Goal: Information Seeking & Learning: Learn about a topic

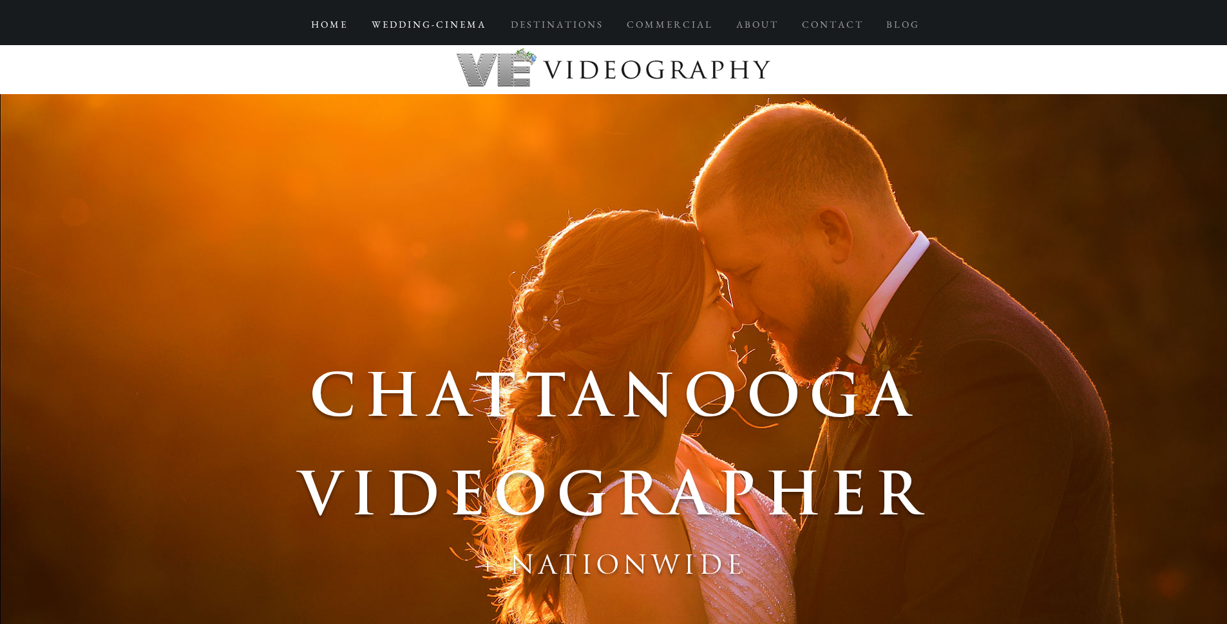
click at [456, 21] on p "W E D D I N G - C I N E M A" at bounding box center [428, 24] width 126 height 23
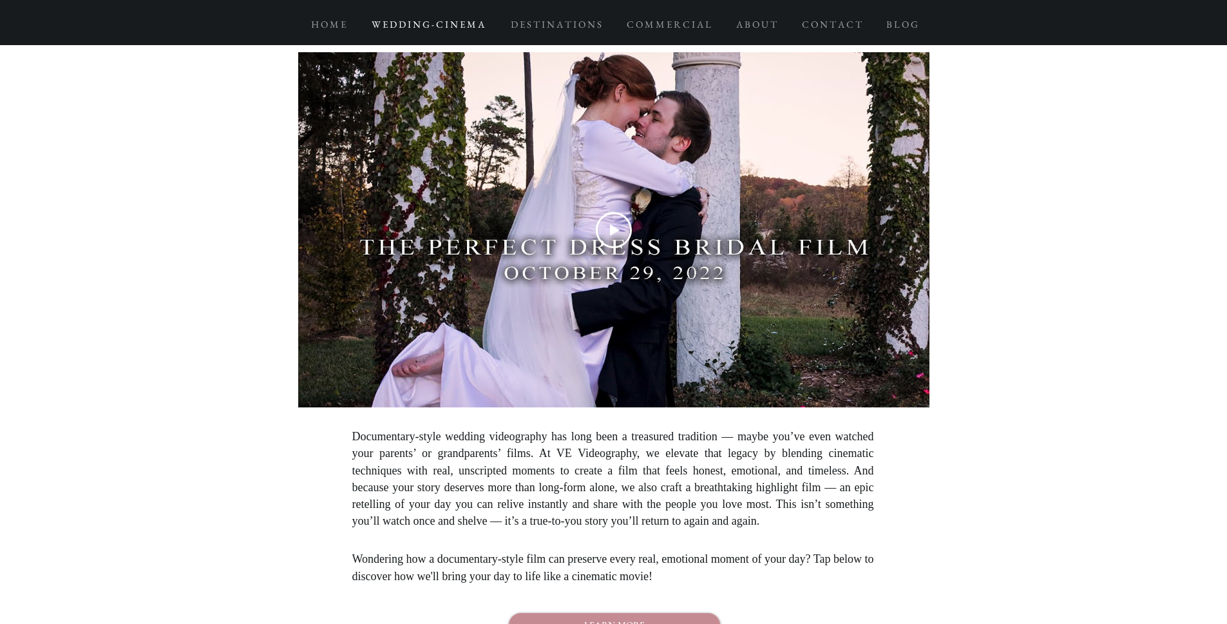
scroll to position [5451, 0]
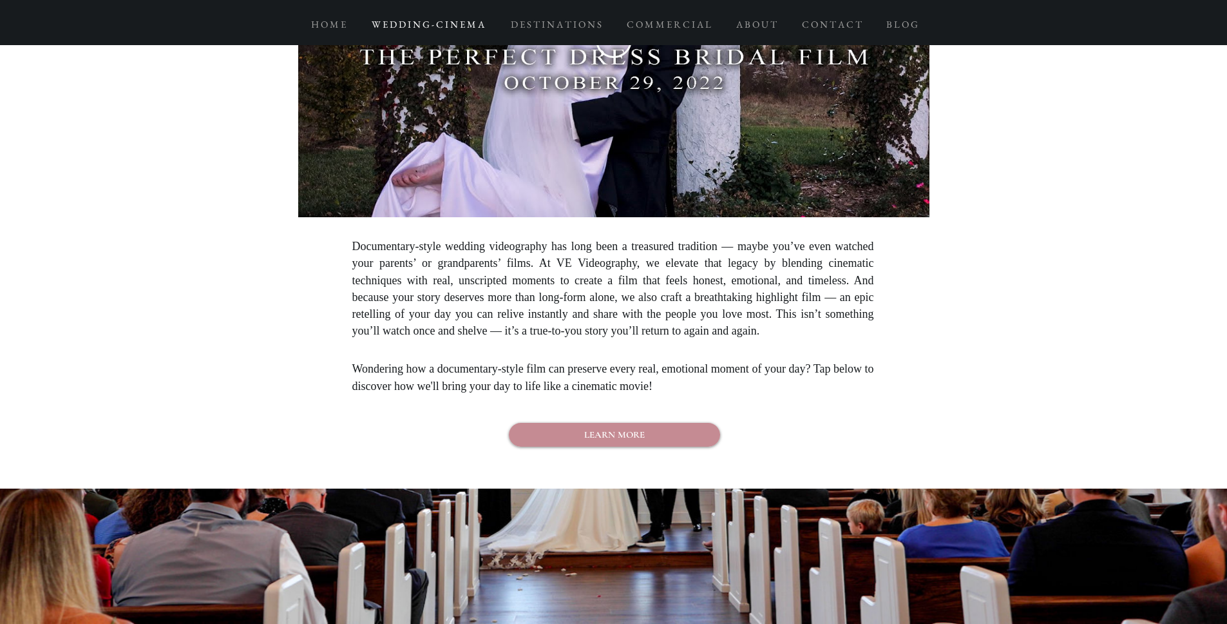
click at [640, 291] on span "Documentary-style wedding videography has long been a treasured tradition — may…" at bounding box center [613, 288] width 522 height 97
click at [507, 273] on span "Documentary-style wedding videography has long been a treasured tradition — may…" at bounding box center [613, 288] width 522 height 97
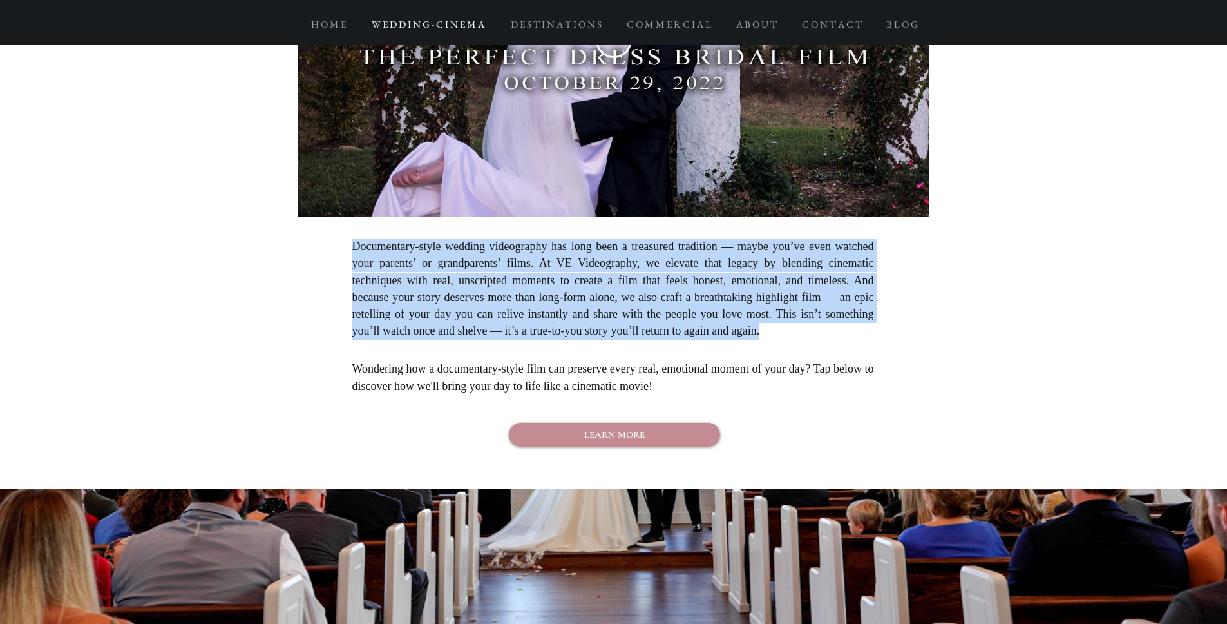
click at [507, 273] on span "Documentary-style wedding videography has long been a treasured tradition — may…" at bounding box center [613, 288] width 522 height 97
click at [490, 281] on p "Documentary-style wedding videography has long been a treasured tradition — may…" at bounding box center [613, 288] width 522 height 101
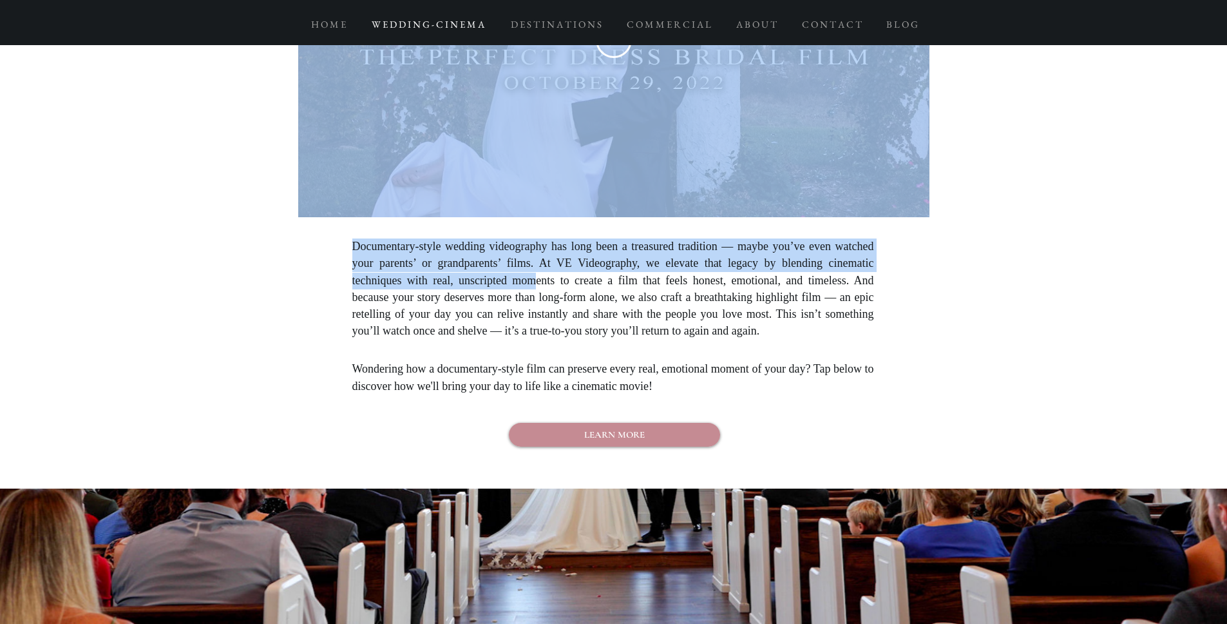
drag, startPoint x: 348, startPoint y: 253, endPoint x: 539, endPoint y: 286, distance: 193.5
click at [539, 286] on section "**********" at bounding box center [613, 161] width 1227 height 656
click at [618, 309] on span "Documentary-style wedding videography has long been a treasured tradition — may…" at bounding box center [613, 288] width 522 height 97
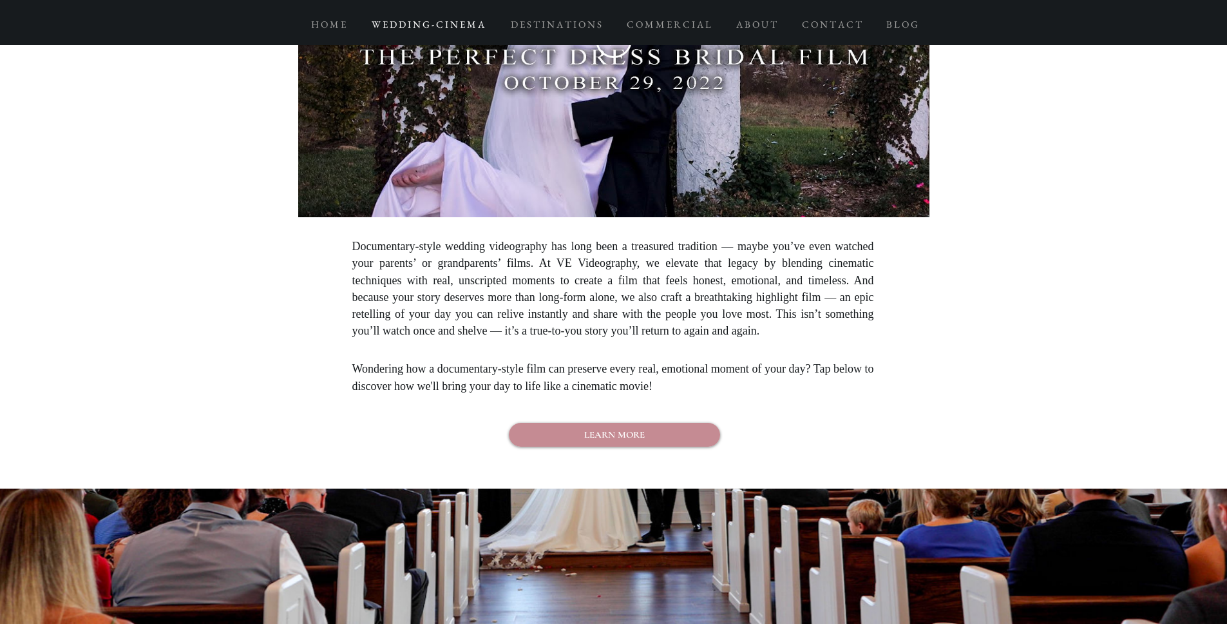
click at [618, 309] on span "Documentary-style wedding videography has long been a treasured tradition — may…" at bounding box center [613, 288] width 522 height 97
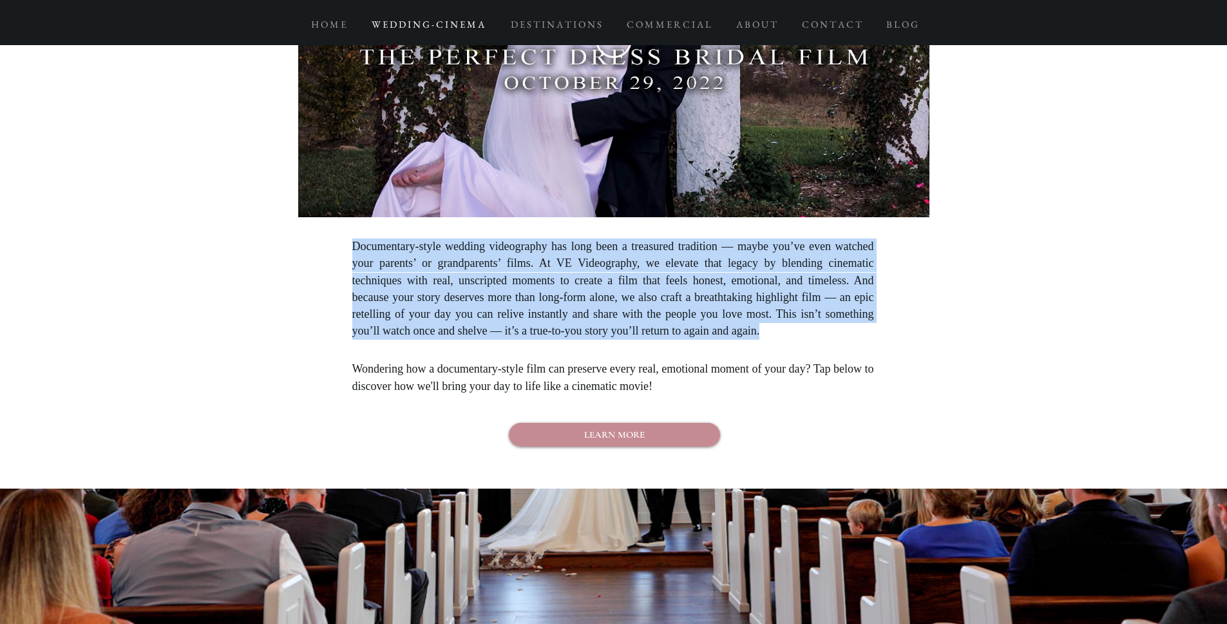
copy span "Documentary-style wedding videography has long been a treasured tradition — may…"
click at [720, 304] on span "Documentary-style wedding videography has long been a treasured tradition — may…" at bounding box center [613, 288] width 522 height 97
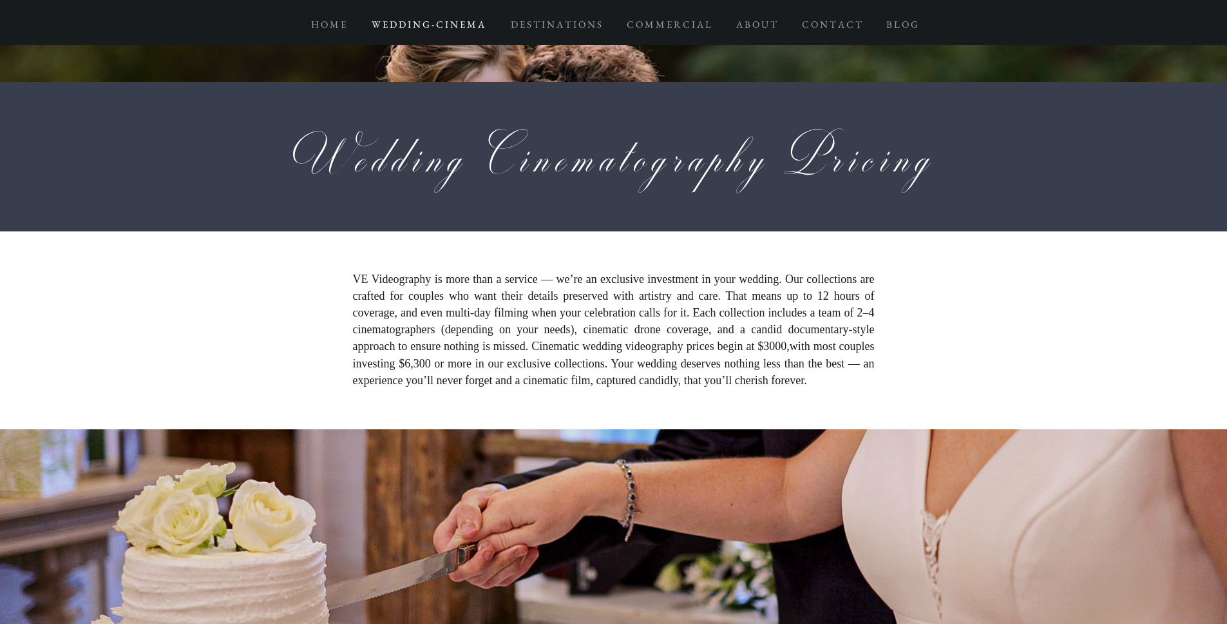
scroll to position [3991, 0]
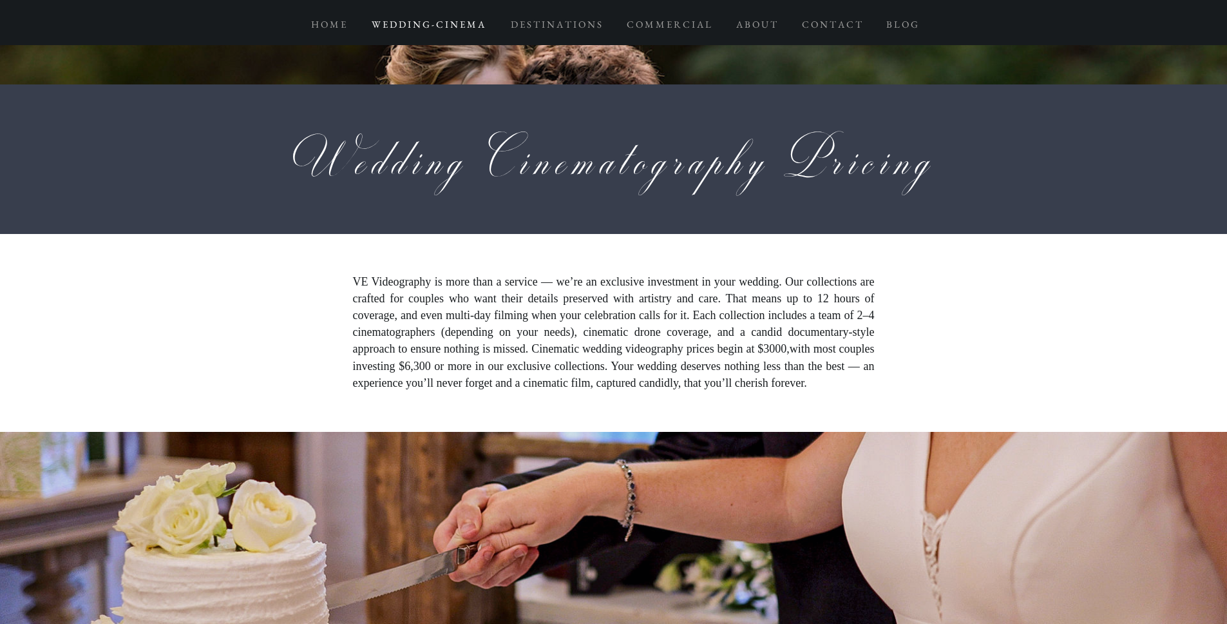
click at [551, 313] on p "VE Videography is more than a service — we’re an exclusive investment in your w…" at bounding box center [614, 333] width 522 height 118
click at [471, 302] on span "VE Videography is more than a service — we’re an exclusive investment in your w…" at bounding box center [614, 315] width 522 height 81
click at [587, 314] on p "VE Videography is more than a service — we’re an exclusive investment in your w…" at bounding box center [614, 333] width 522 height 118
drag, startPoint x: 453, startPoint y: 298, endPoint x: 881, endPoint y: 363, distance: 432.5
click at [881, 363] on section "VE Videography is more than a service — we’re an exclusive investment in your w…" at bounding box center [613, 333] width 1227 height 198
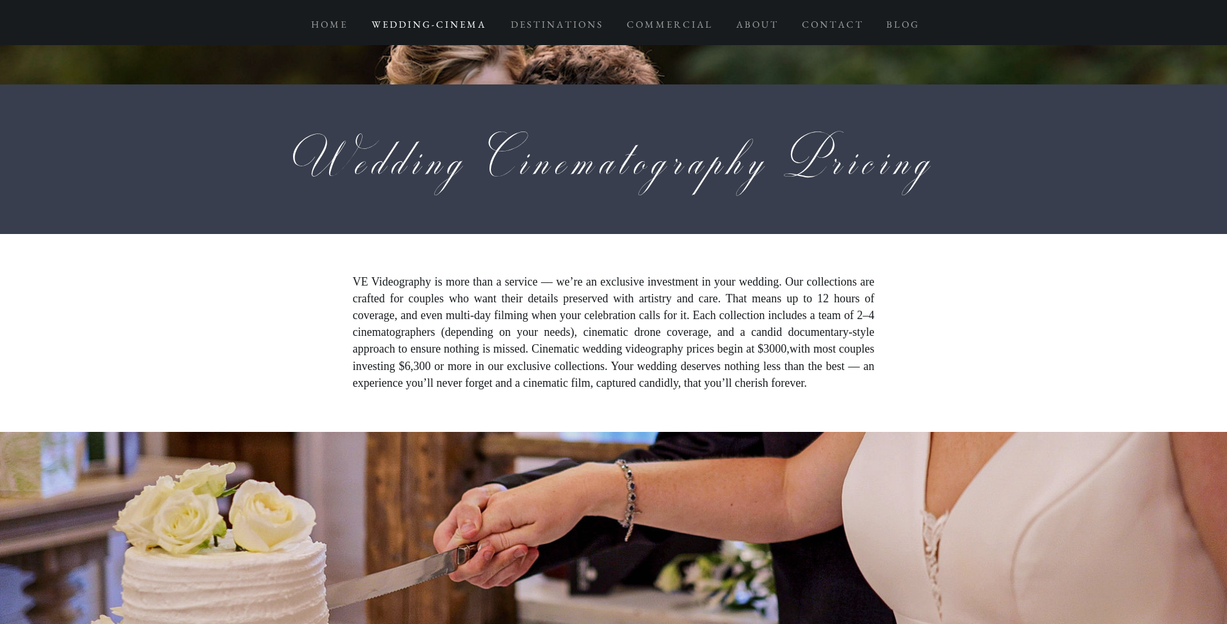
click at [723, 346] on p "VE Videography is more than a service — we’re an exclusive investment in your w…" at bounding box center [614, 333] width 522 height 118
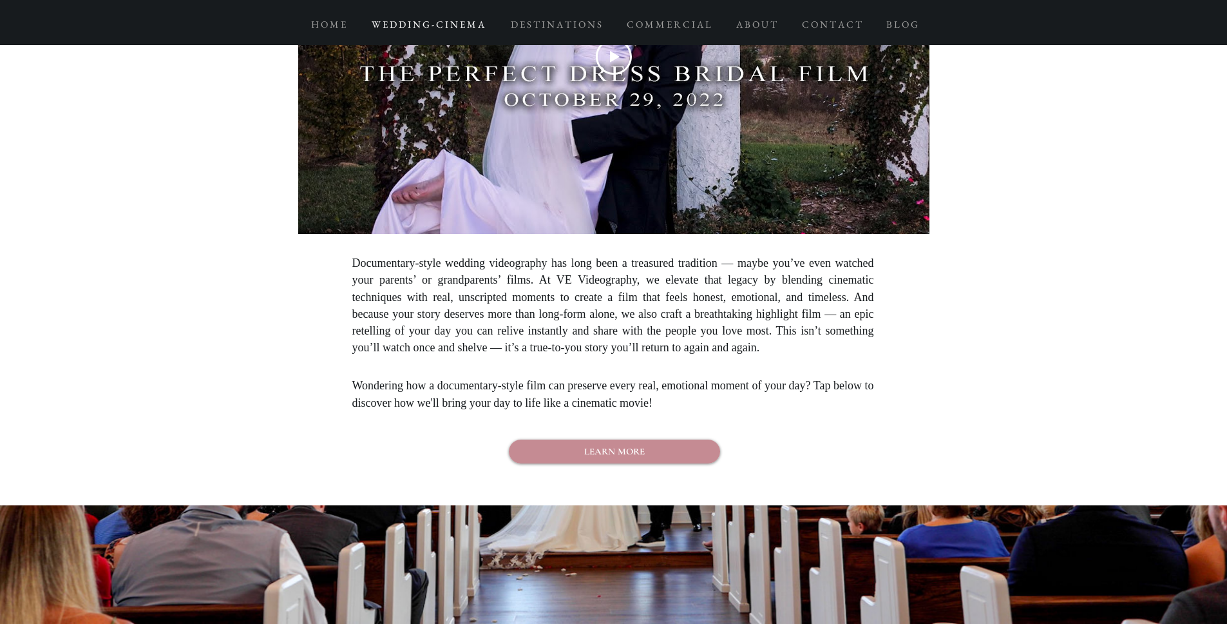
scroll to position [5482, 0]
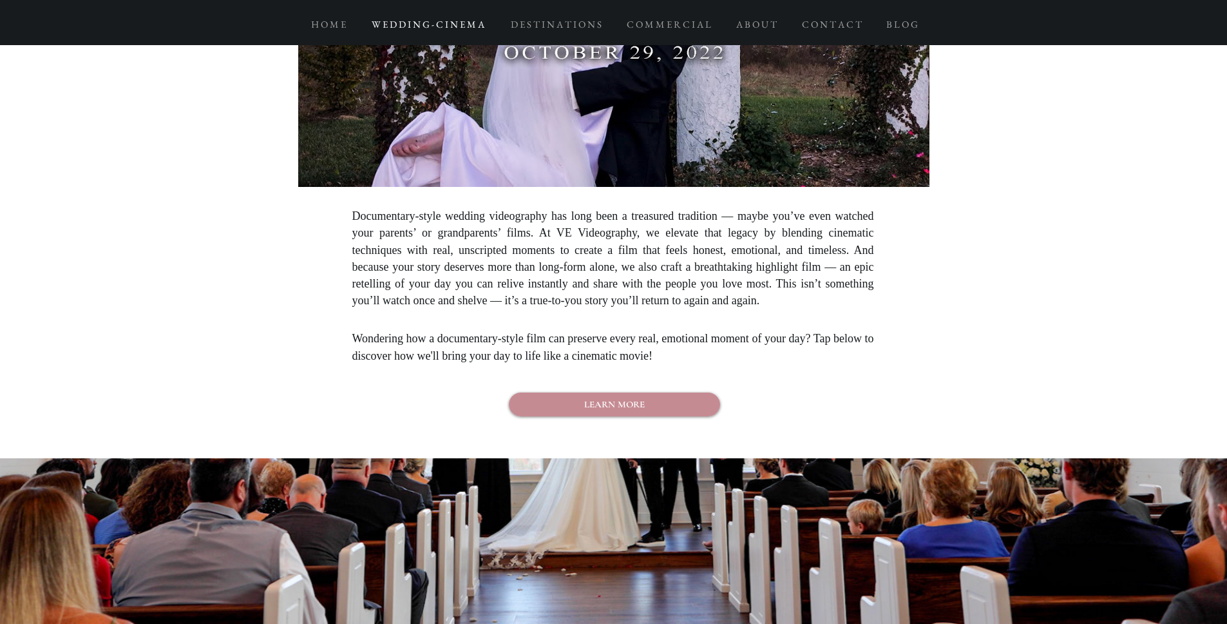
click at [454, 240] on span "Documentary-style wedding videography has long been a treasured tradition — may…" at bounding box center [613, 257] width 522 height 97
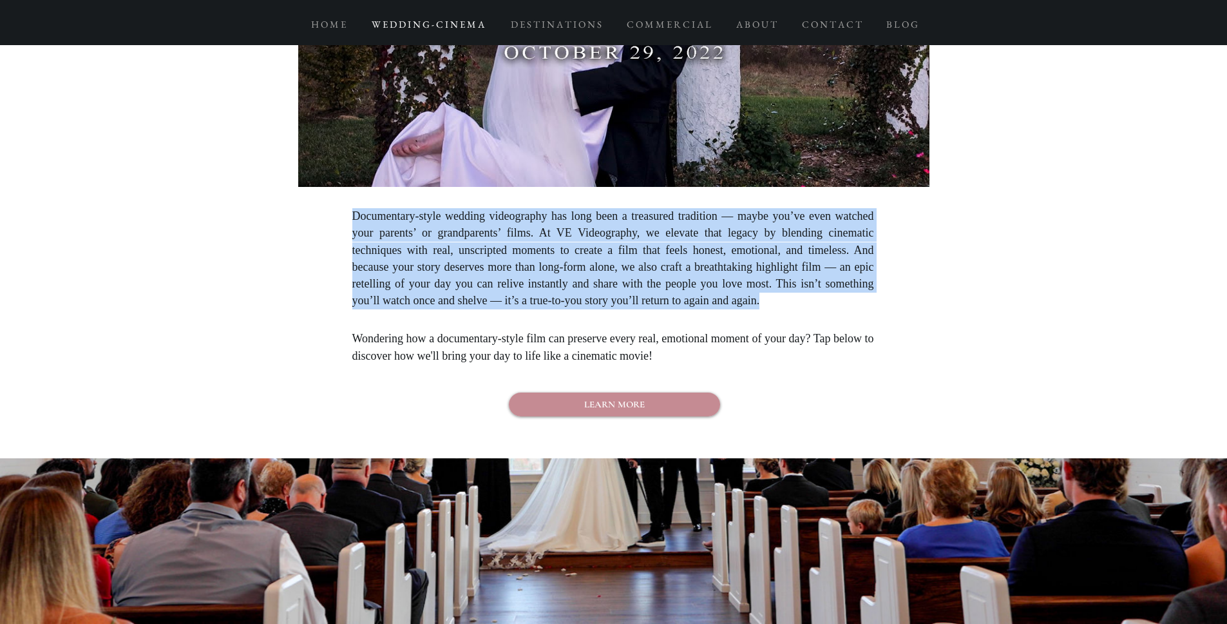
drag, startPoint x: 355, startPoint y: 224, endPoint x: 837, endPoint y: 317, distance: 491.4
click at [837, 309] on p "Documentary-style wedding videography has long been a treasured tradition — may…" at bounding box center [613, 258] width 522 height 101
copy span "Documentary-style wedding videography has long been a treasured tradition — may…"
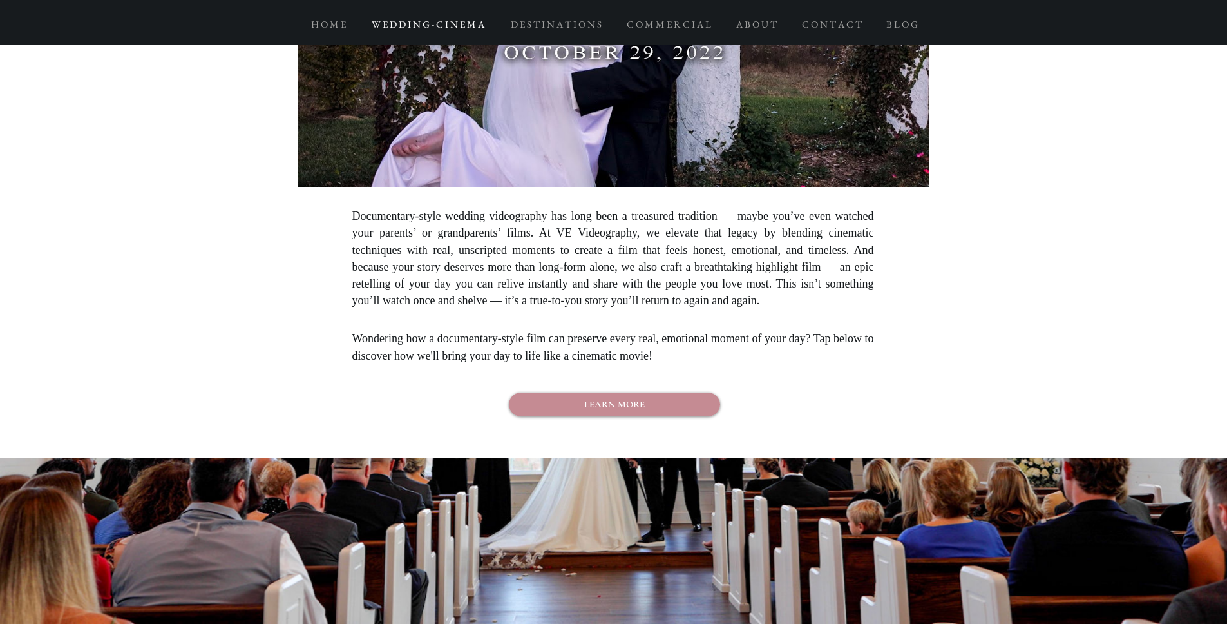
click at [440, 351] on span "Wondering how a documentary-style film can preserve every real, emotional momen…" at bounding box center [613, 347] width 522 height 30
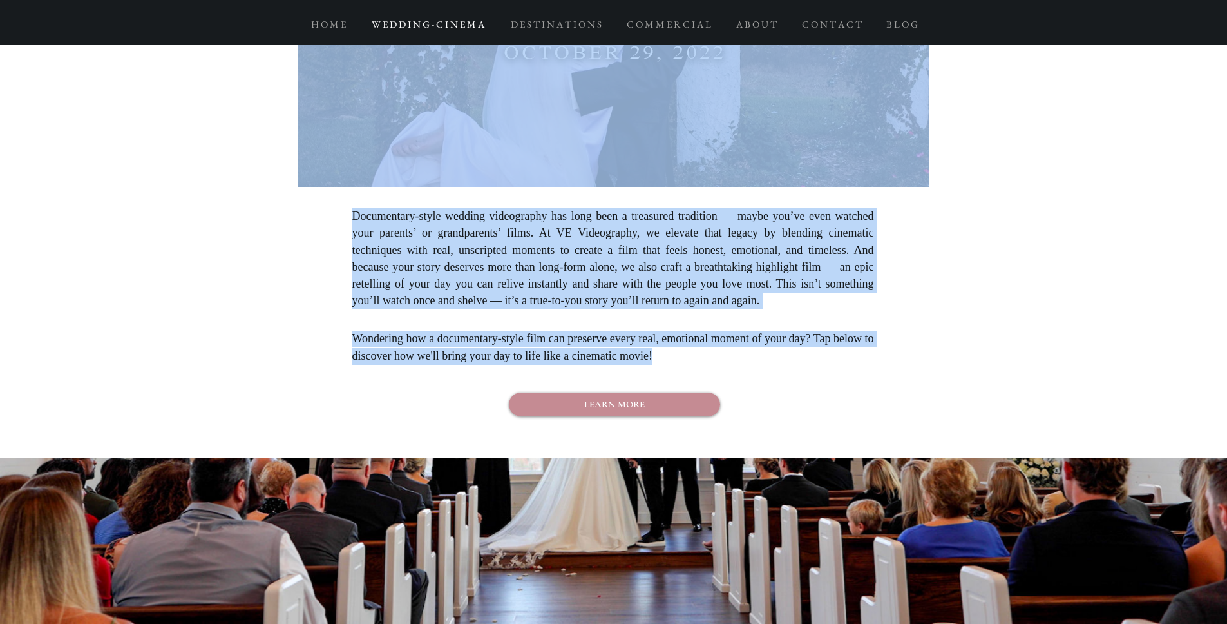
drag, startPoint x: 370, startPoint y: 348, endPoint x: 742, endPoint y: 368, distance: 372.9
click at [742, 368] on section "**********" at bounding box center [613, 130] width 1227 height 656
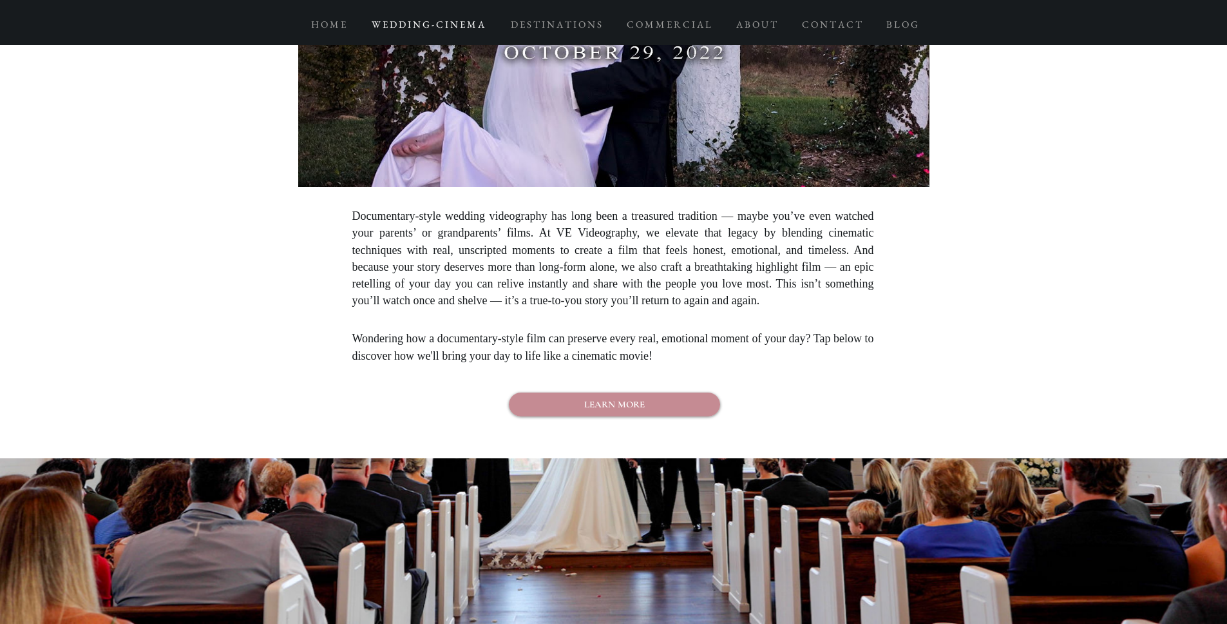
click at [696, 364] on h3 "Wondering how a documentary-style film can preserve every real, emotional momen…" at bounding box center [613, 346] width 522 height 33
click at [435, 361] on span "Wondering how a documentary-style film can preserve every real, emotional momen…" at bounding box center [613, 347] width 522 height 30
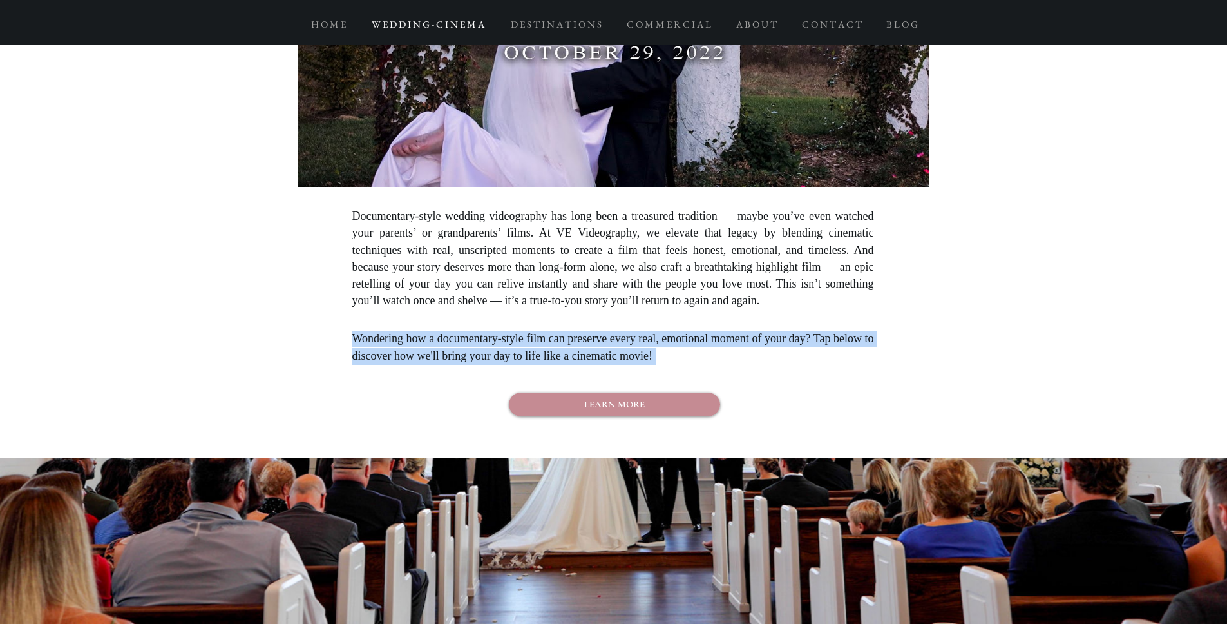
click at [435, 361] on span "Wondering how a documentary-style film can preserve every real, emotional momen…" at bounding box center [613, 347] width 522 height 30
copy span "Wondering how a documentary-style film can preserve every real, emotional momen…"
click at [564, 256] on span "Documentary-style wedding videography has long been a treasured tradition — may…" at bounding box center [613, 257] width 522 height 97
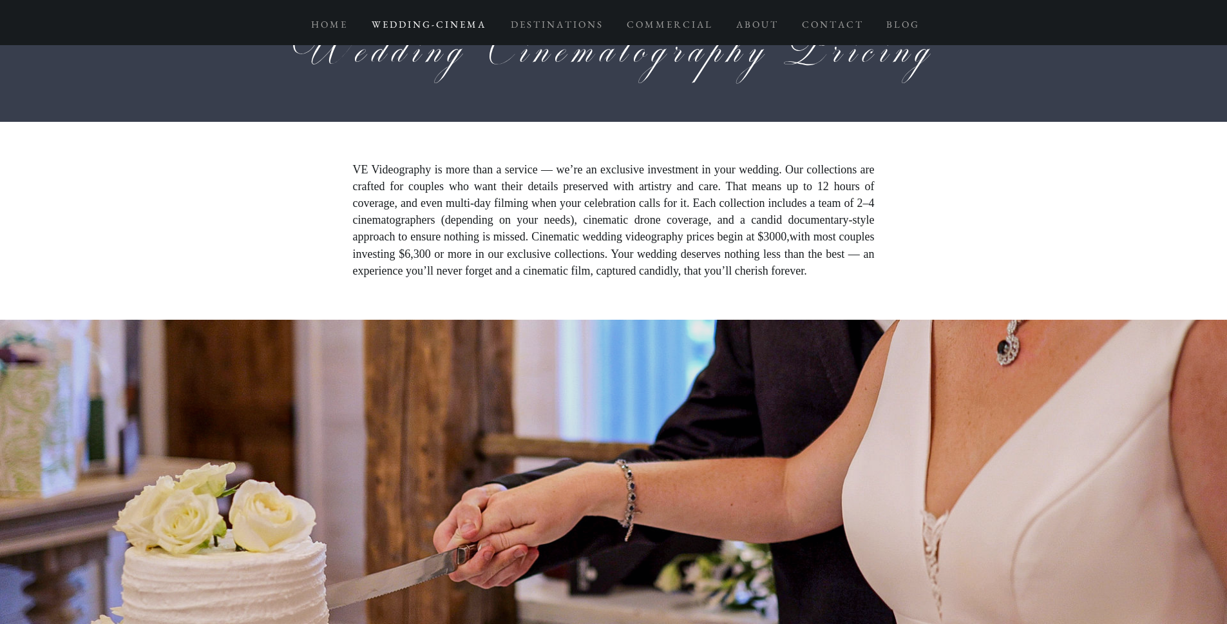
scroll to position [4091, 0]
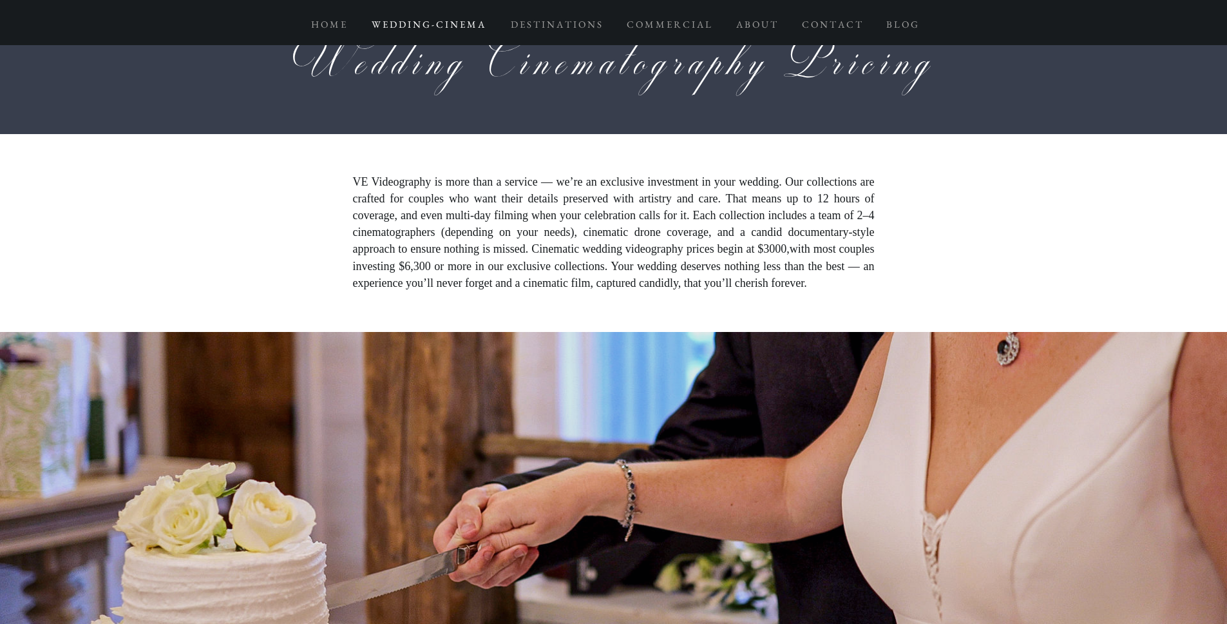
click at [616, 228] on span "VE Videography is more than a service — we’re an exclusive investment in your w…" at bounding box center [614, 216] width 522 height 81
click at [535, 215] on span "VE Videography is more than a service — we’re an exclusive investment in your w…" at bounding box center [614, 215] width 522 height 81
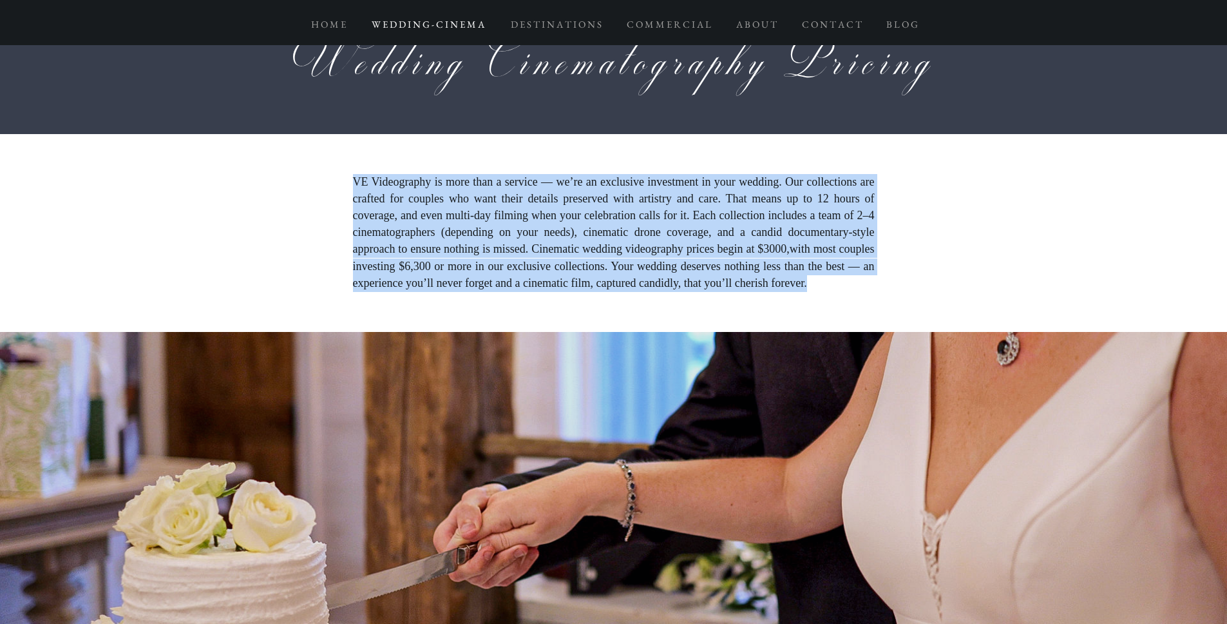
click at [535, 215] on span "VE Videography is more than a service — we’re an exclusive investment in your w…" at bounding box center [614, 215] width 522 height 81
copy p "VE Videography is more than a service — we’re an exclusive investment in your w…"
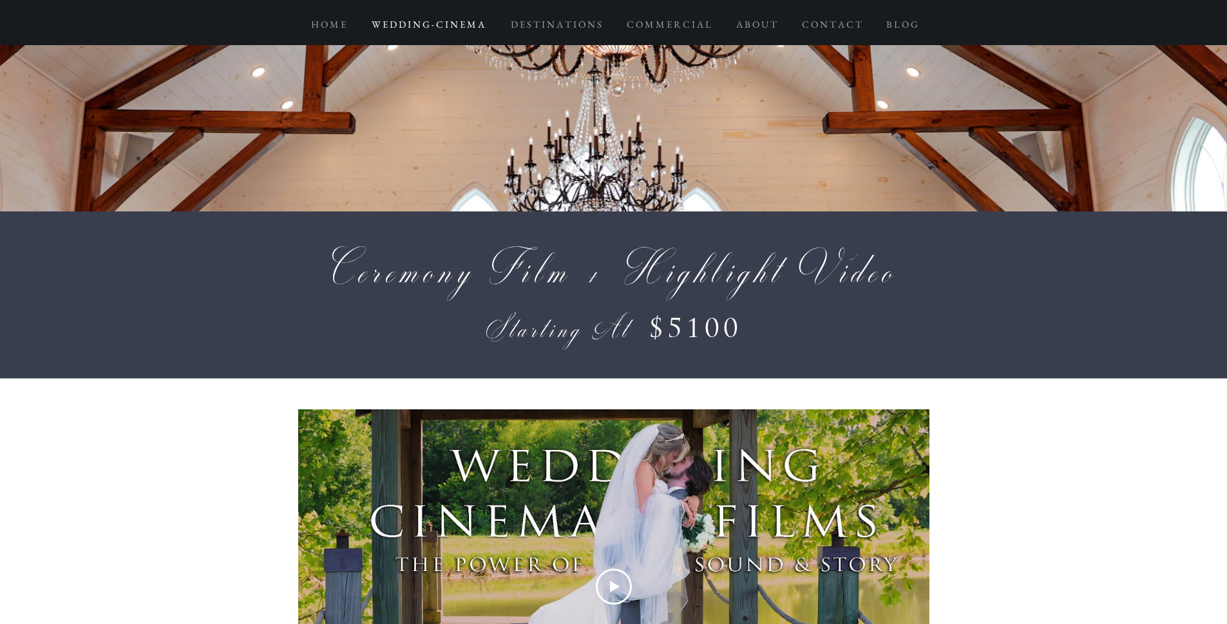
scroll to position [6345, 0]
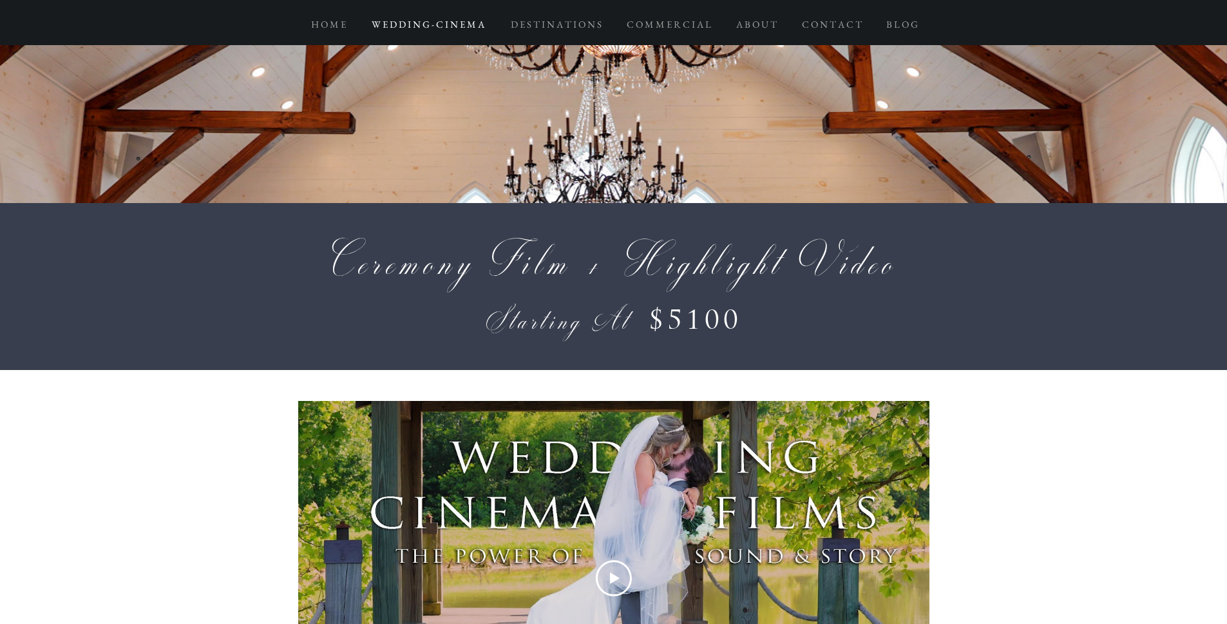
click at [631, 278] on span "Ceremony Film + Highlight Video" at bounding box center [613, 262] width 571 height 59
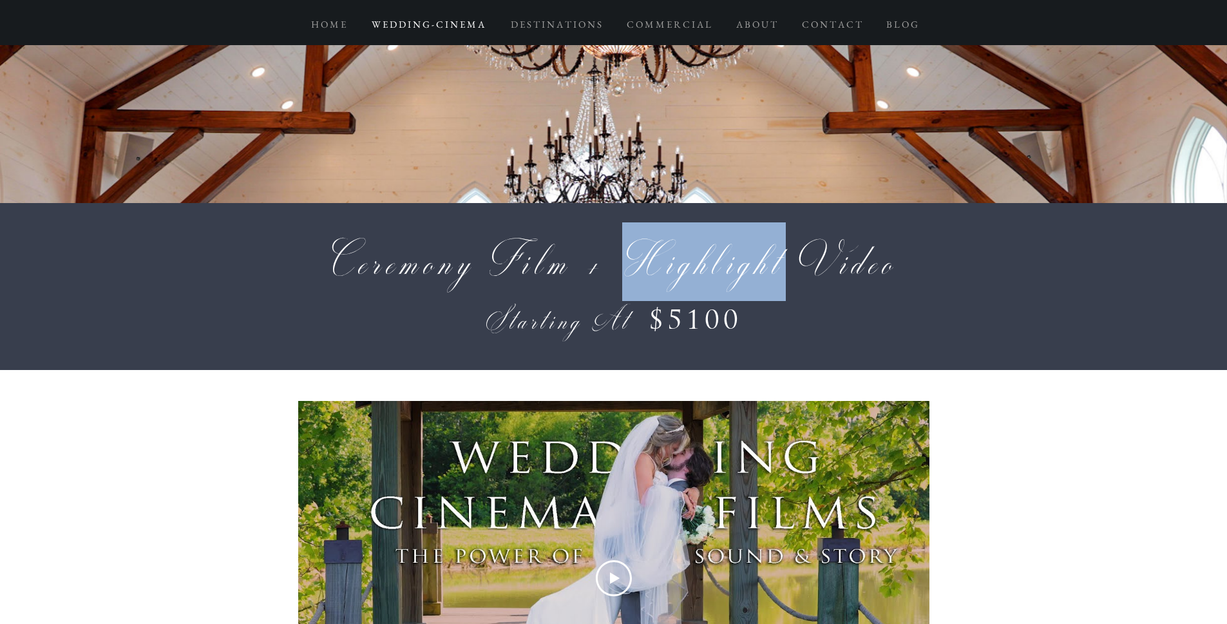
click at [631, 278] on span "Ceremony Film + Highlight Video" at bounding box center [613, 262] width 571 height 59
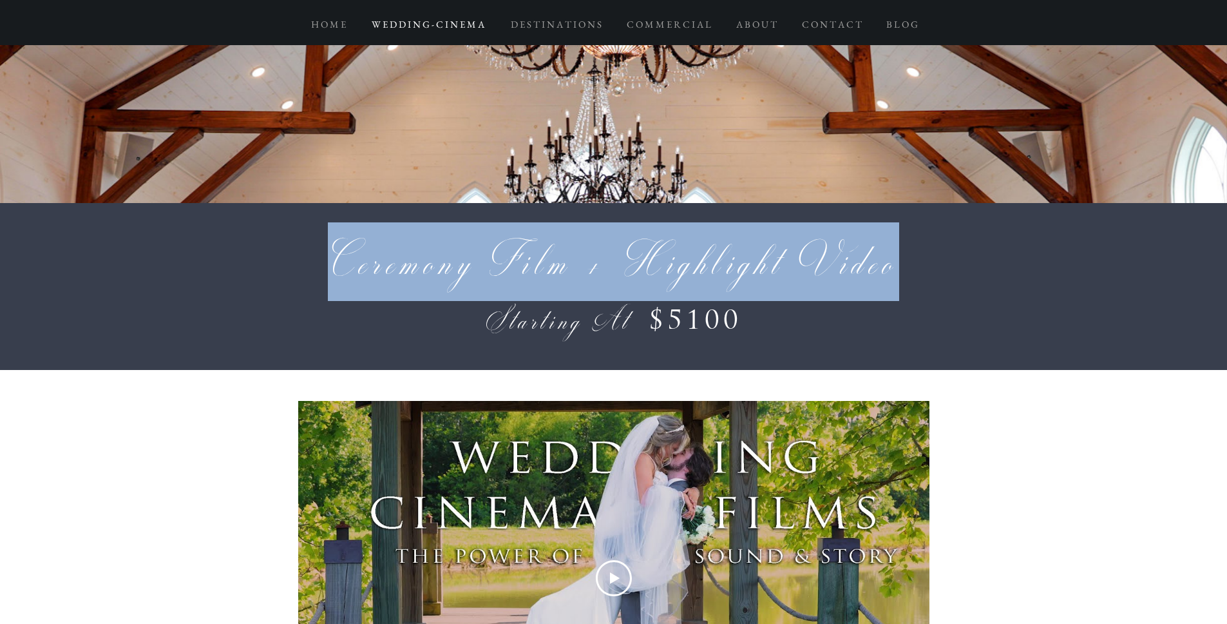
copy span "Ceremony Film + Highlight Video"
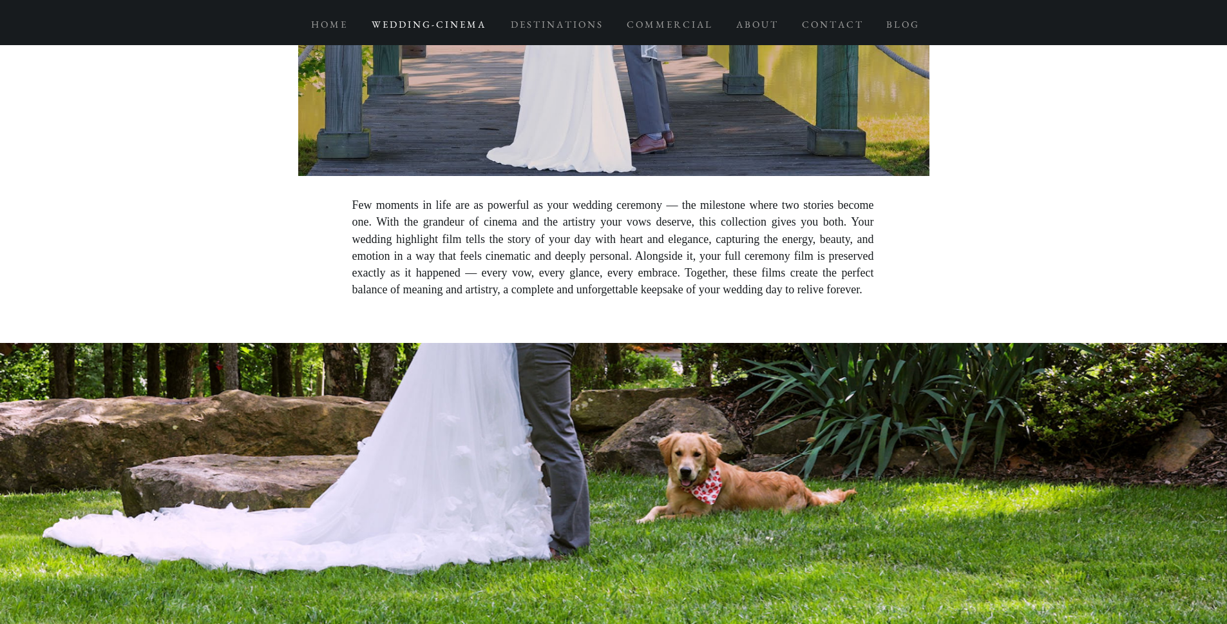
scroll to position [6961, 0]
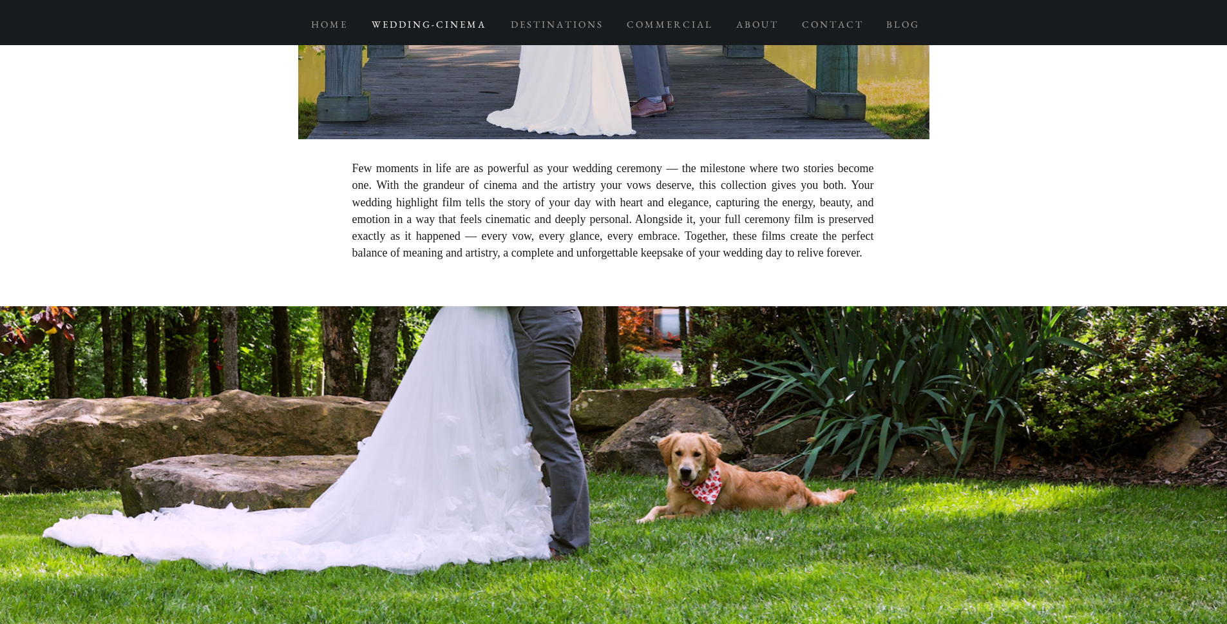
click at [526, 222] on p "Few moments in life are as powerful as your wedding ceremony — the milestone wh…" at bounding box center [613, 210] width 522 height 101
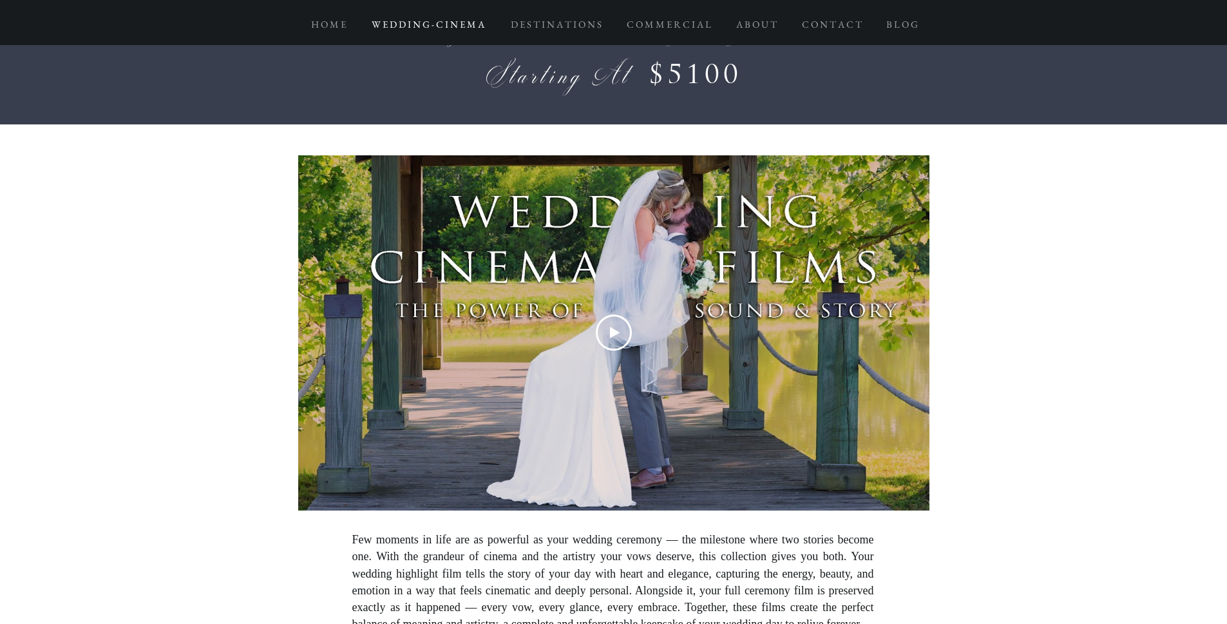
scroll to position [6659, 0]
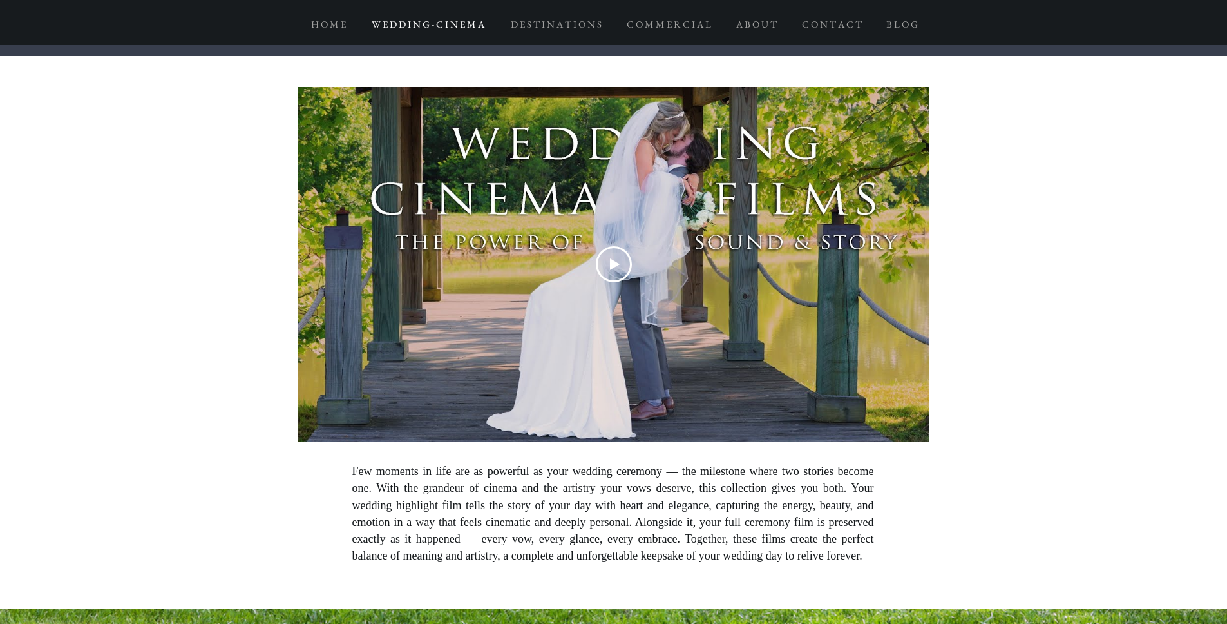
click at [641, 476] on span "Few moments in life are as powerful as your wedding ceremony — the milestone wh…" at bounding box center [613, 512] width 522 height 97
click at [611, 528] on span "Few moments in life are as powerful as your wedding ceremony — the milestone wh…" at bounding box center [613, 512] width 522 height 97
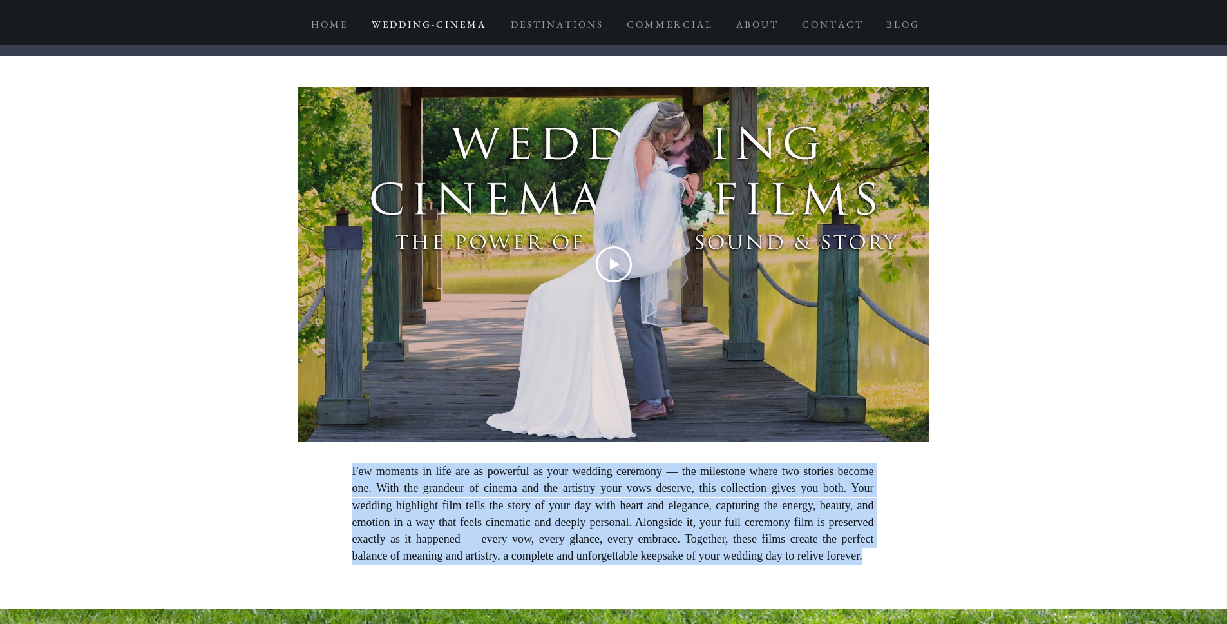
copy span "Few moments in life are as powerful as your wedding ceremony — the milestone wh…"
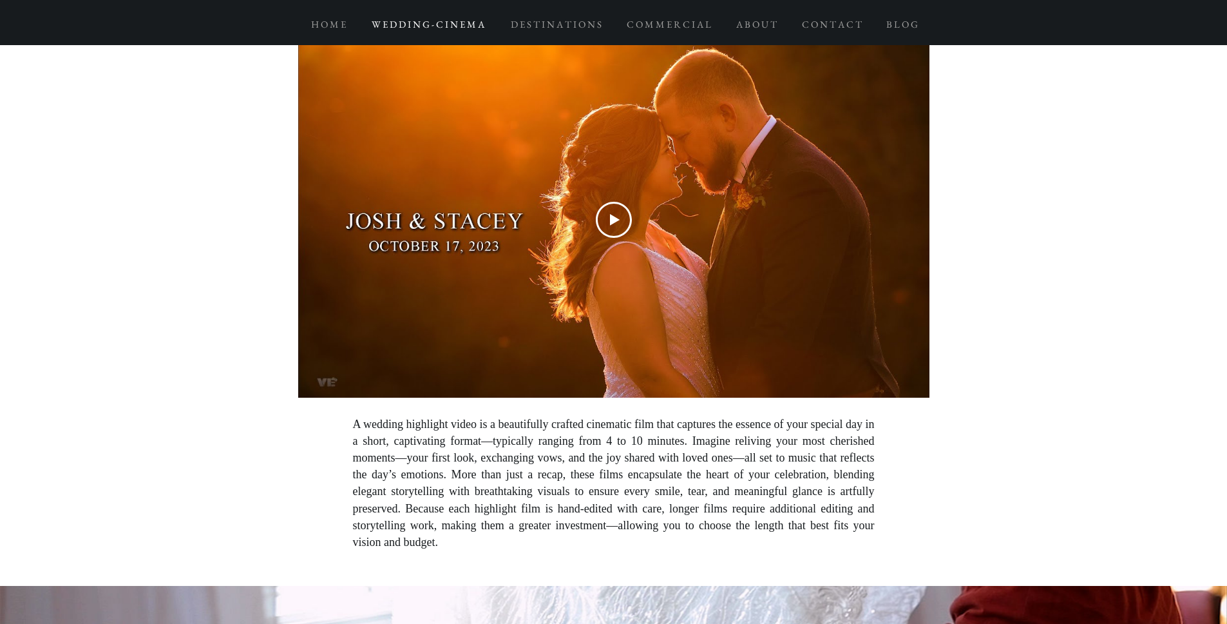
scroll to position [8085, 0]
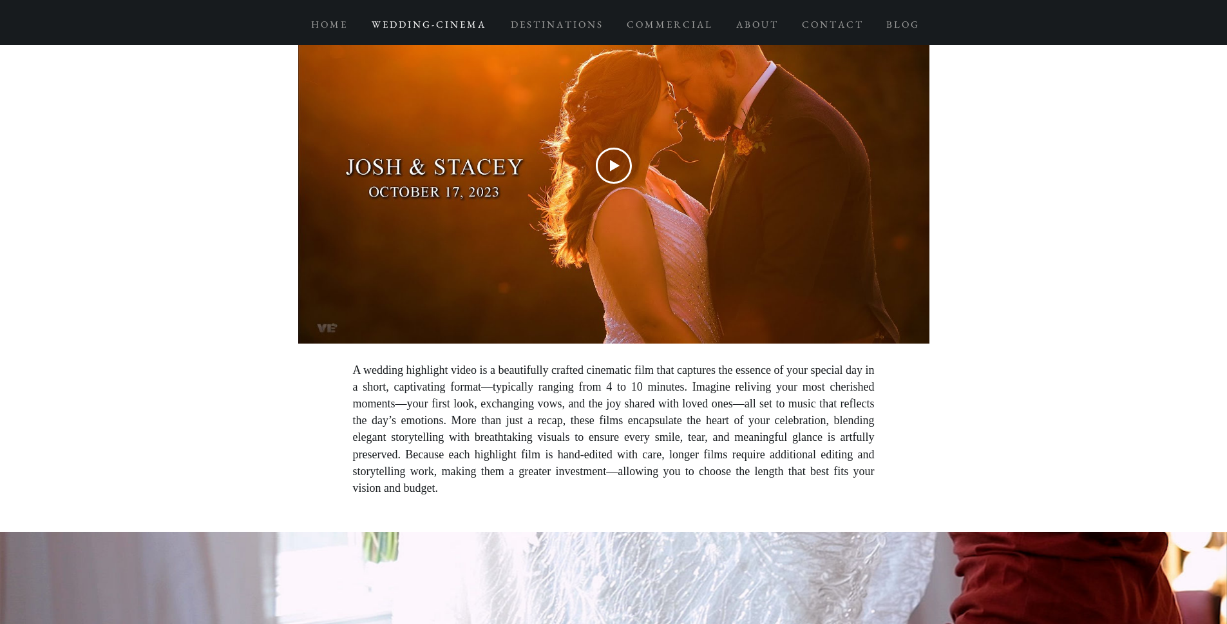
click at [611, 421] on span "A wedding highlight video is a beautifully crafted cinematic film that captures…" at bounding box center [614, 428] width 522 height 131
drag, startPoint x: 495, startPoint y: 401, endPoint x: 544, endPoint y: 403, distance: 49.0
click at [544, 403] on span "A wedding highlight video is a beautifully crafted cinematic film that captures…" at bounding box center [614, 428] width 522 height 131
click at [541, 402] on span "A wedding highlight video is a beautifully crafted cinematic film that captures…" at bounding box center [614, 428] width 522 height 131
drag, startPoint x: 493, startPoint y: 402, endPoint x: 687, endPoint y: 406, distance: 193.3
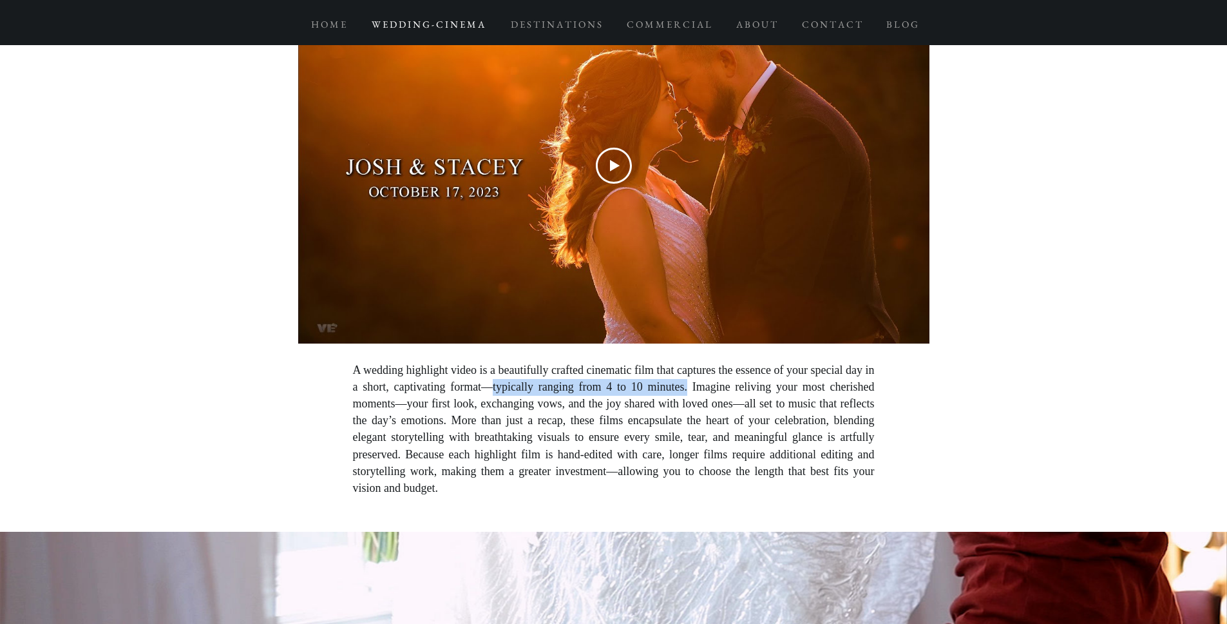
click at [687, 406] on span "A wedding highlight video is a beautifully crafted cinematic film that captures…" at bounding box center [614, 428] width 522 height 131
click at [540, 453] on span "A wedding highlight video is a beautifully crafted cinematic film that captures…" at bounding box center [614, 428] width 522 height 131
click at [604, 439] on span "A wedding highlight video is a beautifully crafted cinematic film that captures…" at bounding box center [614, 428] width 522 height 131
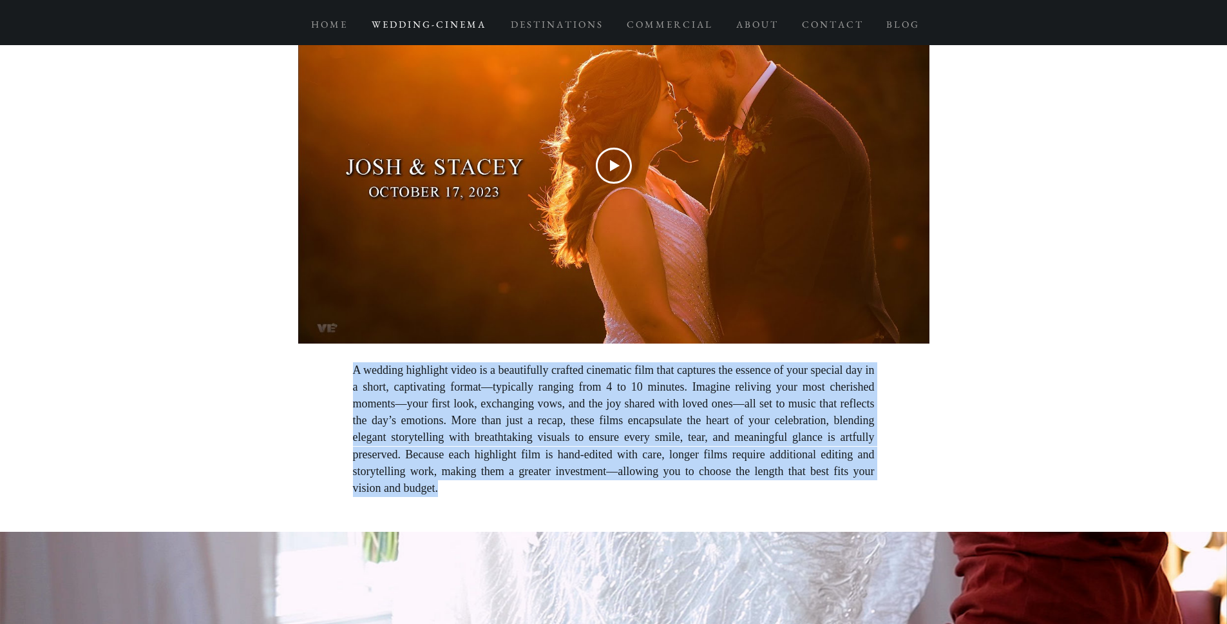
copy span "A wedding highlight video is a beautifully crafted cinematic film that captures…"
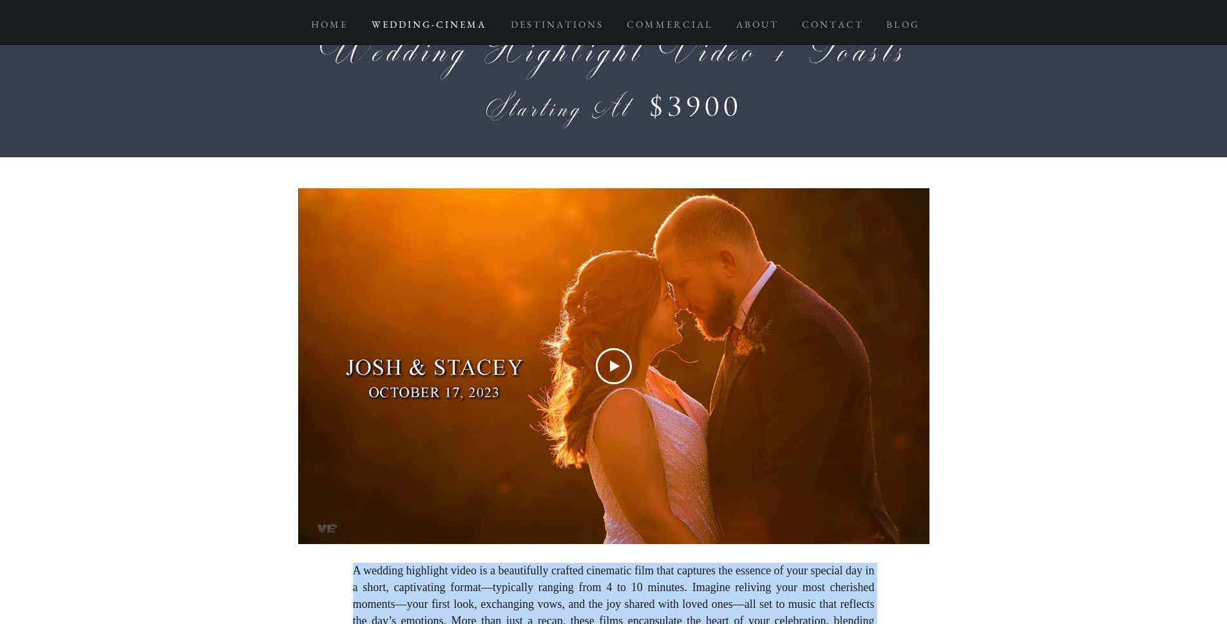
scroll to position [8052, 0]
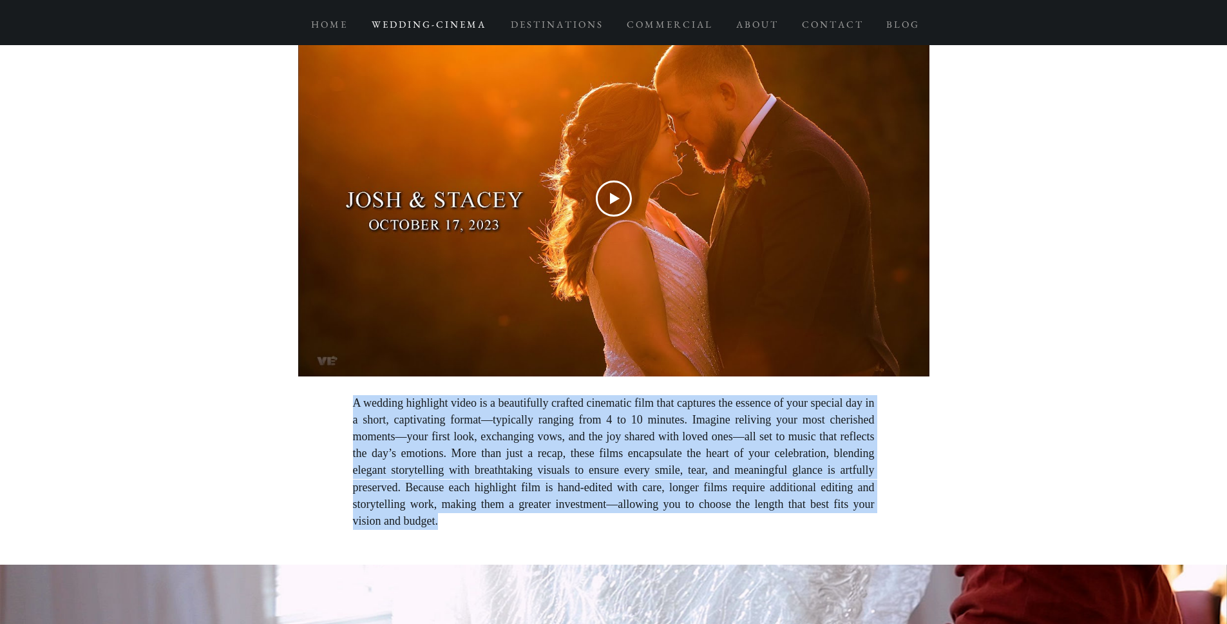
click at [512, 481] on span "A wedding highlight video is a beautifully crafted cinematic film that captures…" at bounding box center [614, 461] width 522 height 131
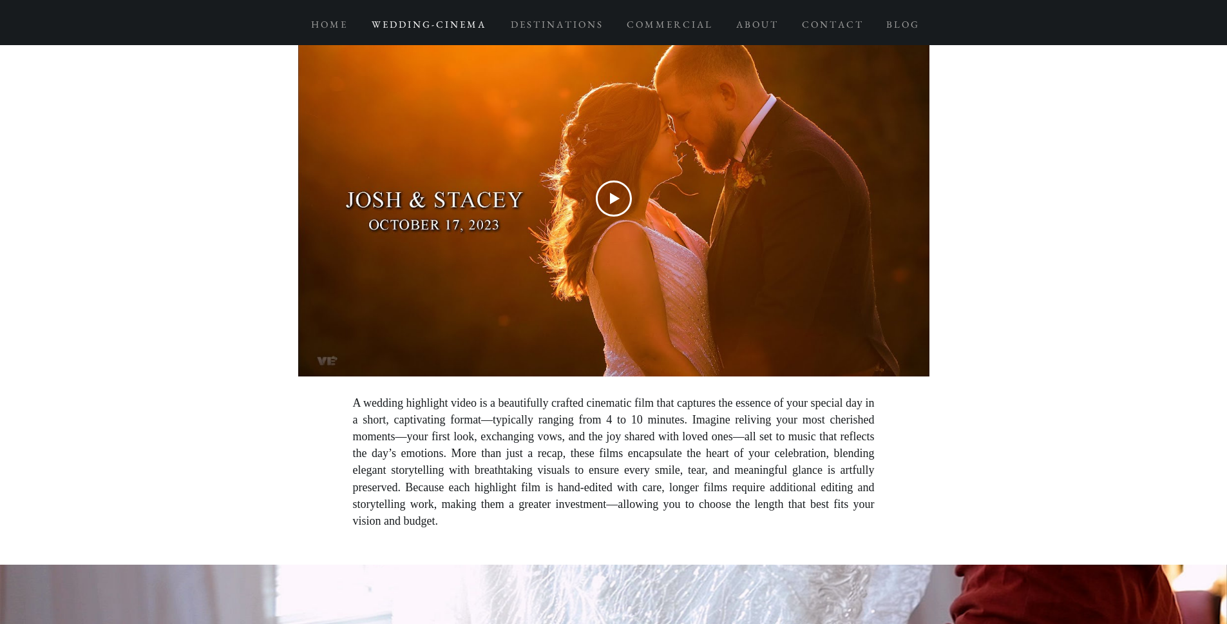
click at [616, 468] on span "A wedding highlight video is a beautifully crafted cinematic film that captures…" at bounding box center [614, 461] width 522 height 131
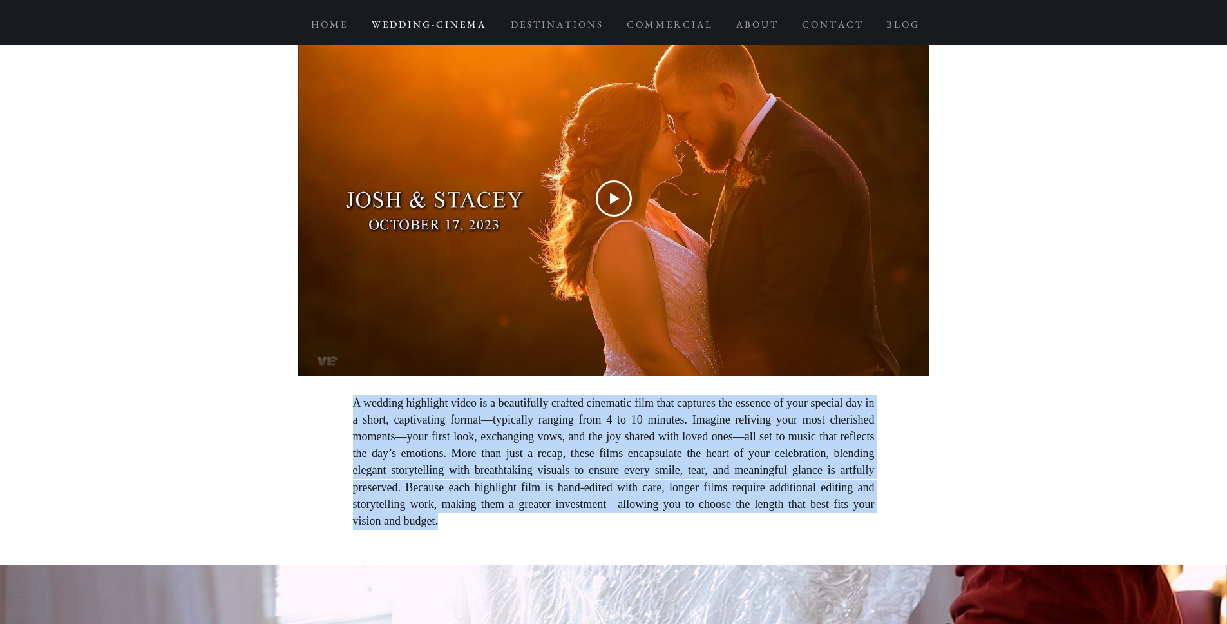
copy span "A wedding highlight video is a beautifully crafted cinematic film that captures…"
